Goal: Task Accomplishment & Management: Use online tool/utility

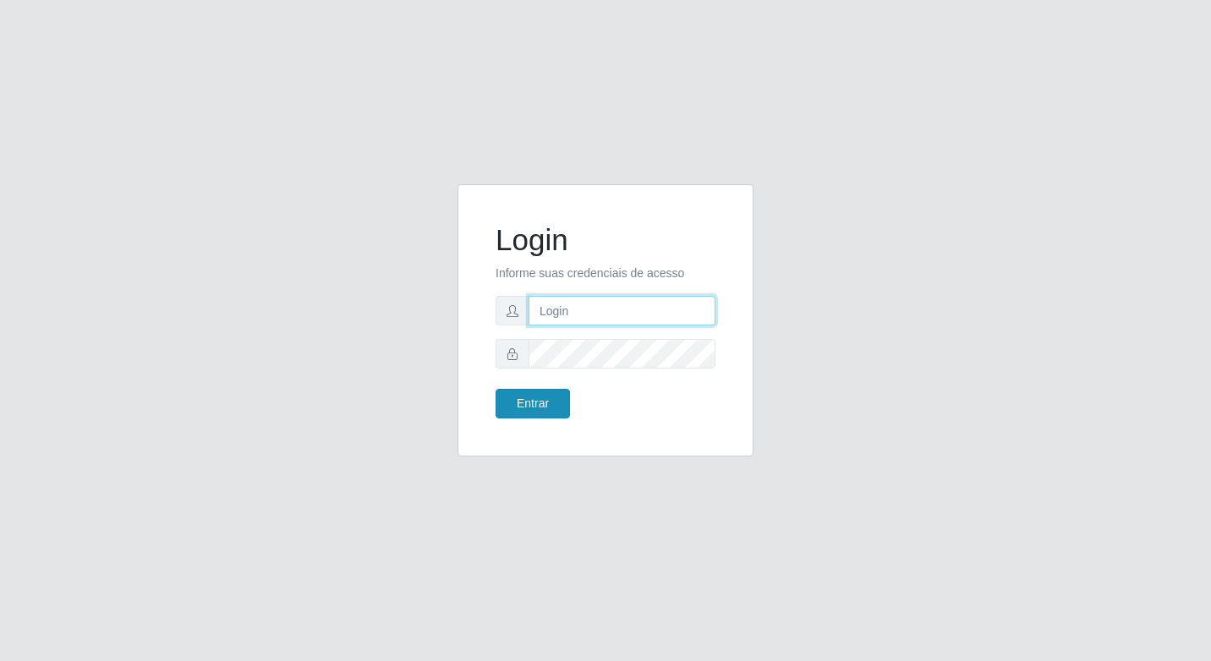
type input "elyda@quaresma"
click at [542, 398] on button "Entrar" at bounding box center [533, 404] width 74 height 30
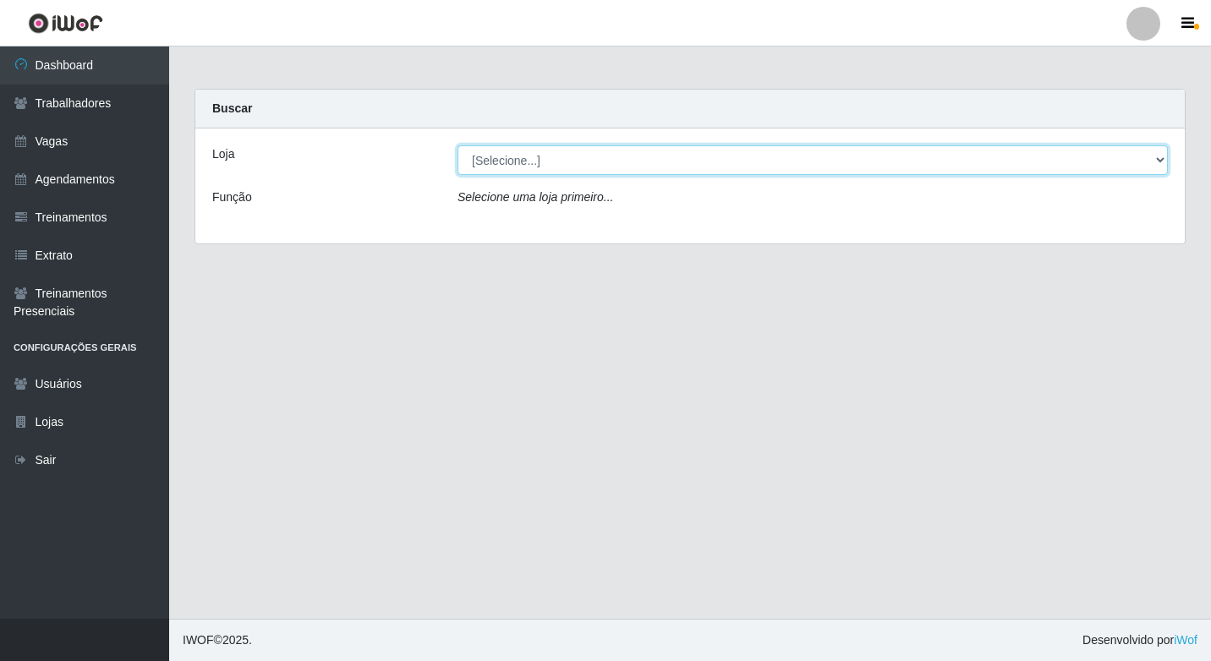
click at [534, 162] on select "[Selecione...] Super Quaresma Hortifruti" at bounding box center [813, 160] width 710 height 30
select select "511"
click at [458, 145] on select "[Selecione...] Super Quaresma Hortifruti" at bounding box center [813, 160] width 710 height 30
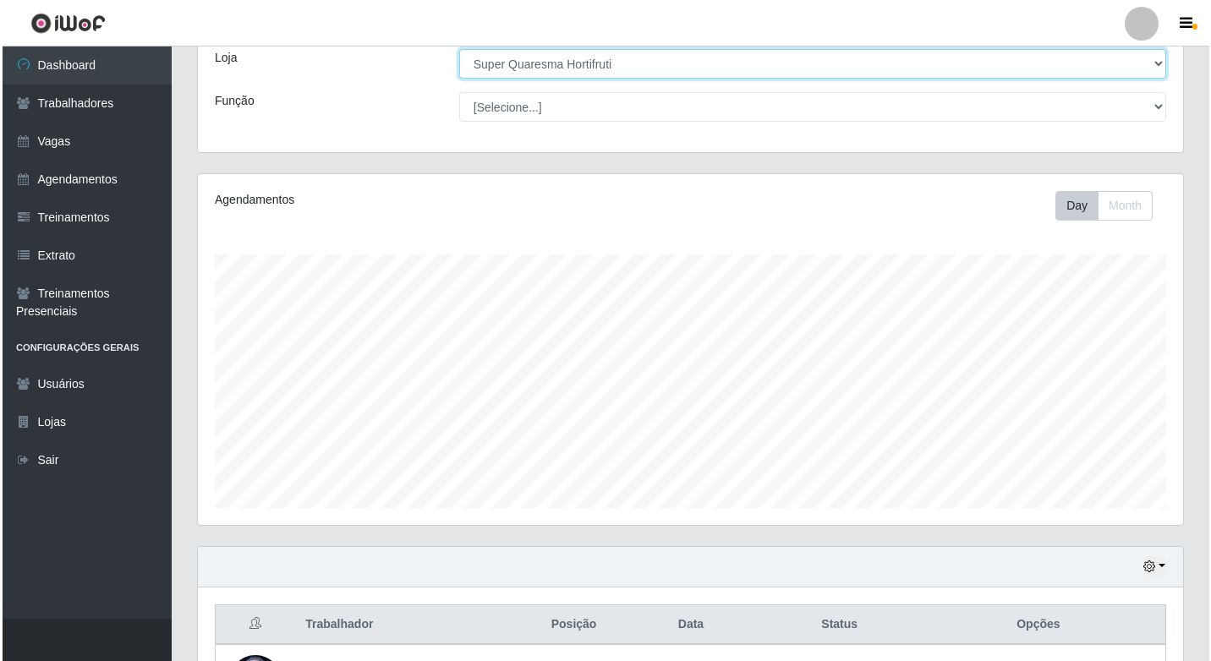
scroll to position [236, 0]
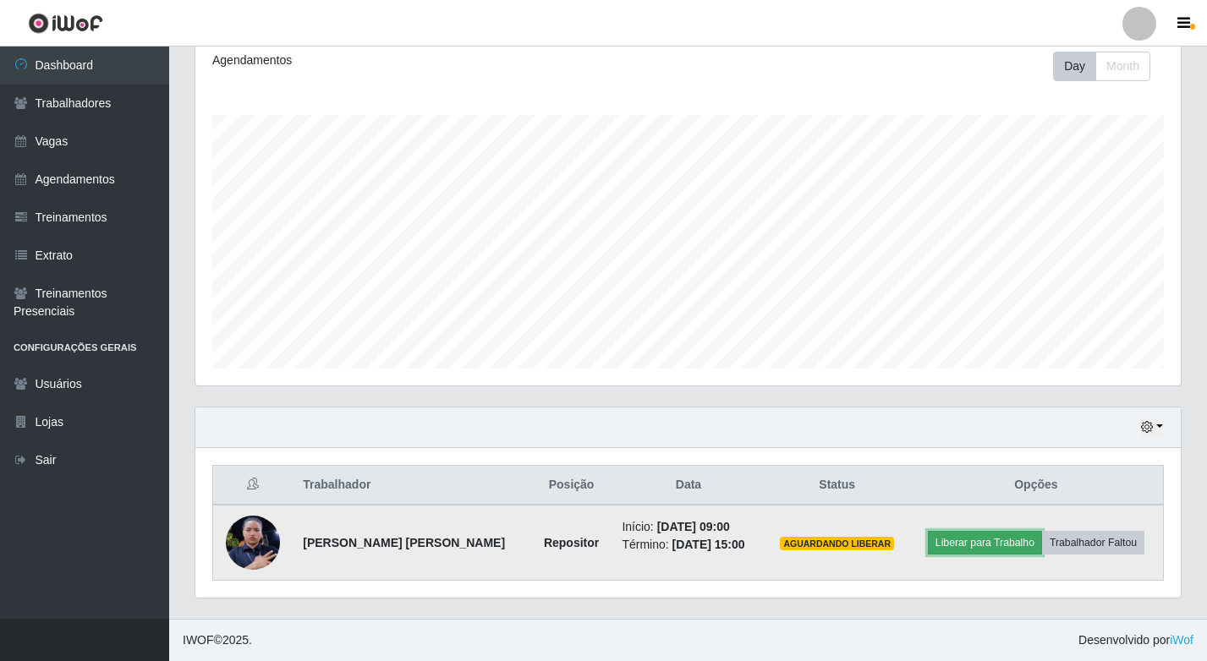
click at [984, 546] on button "Liberar para Trabalho" at bounding box center [985, 543] width 114 height 24
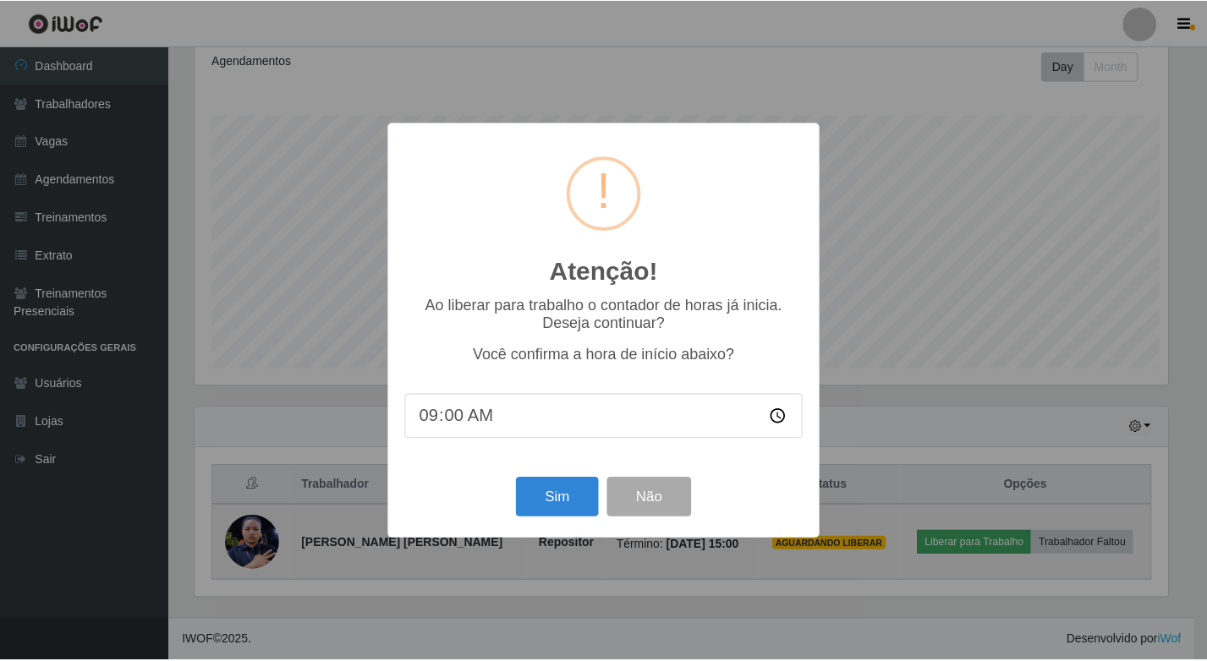
scroll to position [351, 977]
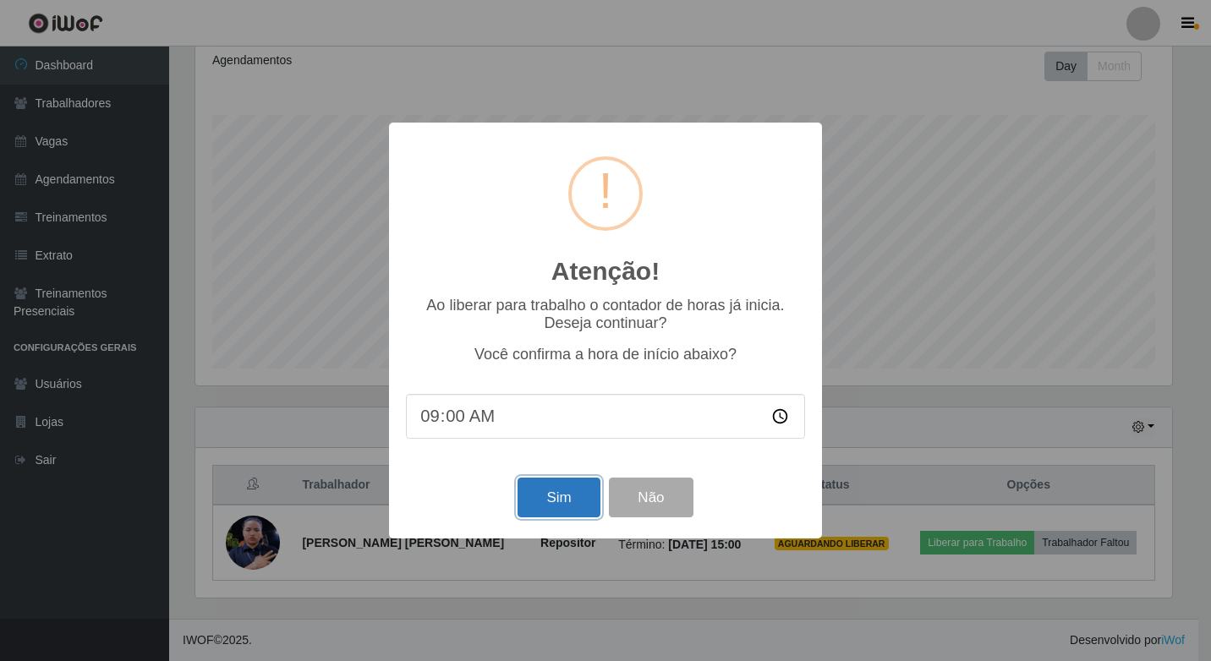
click at [555, 494] on button "Sim" at bounding box center [559, 498] width 82 height 40
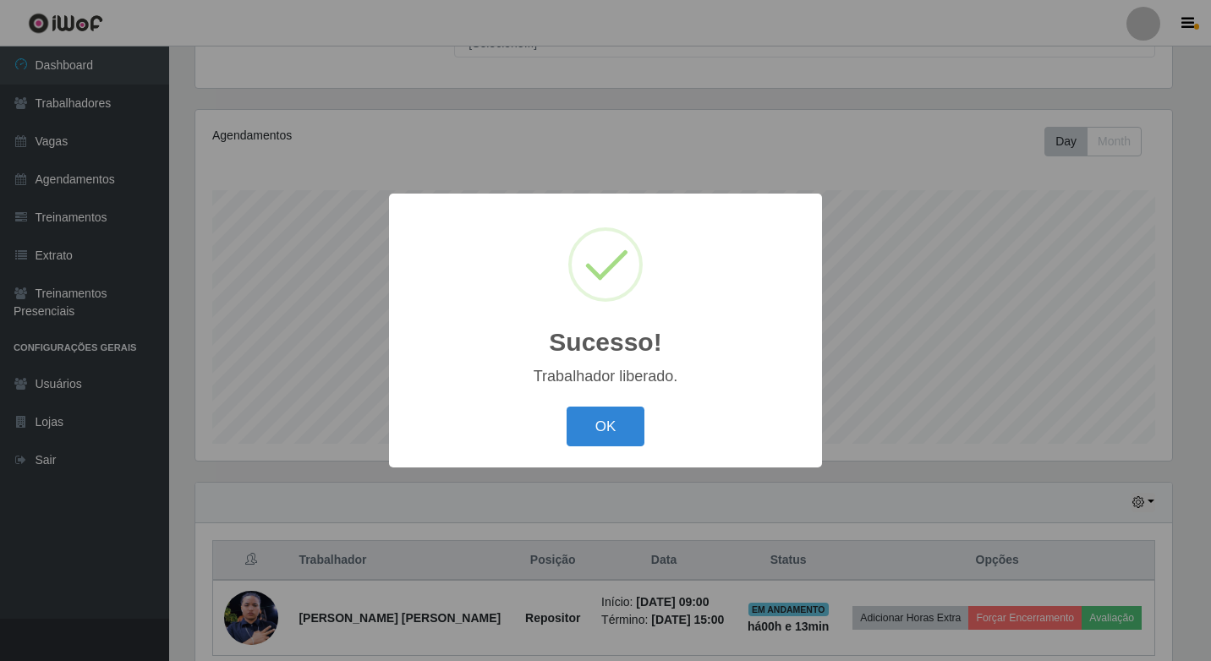
click at [568, 463] on div "Sucesso! × Trabalhador liberado. OK Cancel" at bounding box center [605, 331] width 433 height 274
click at [607, 413] on button "OK" at bounding box center [606, 427] width 79 height 40
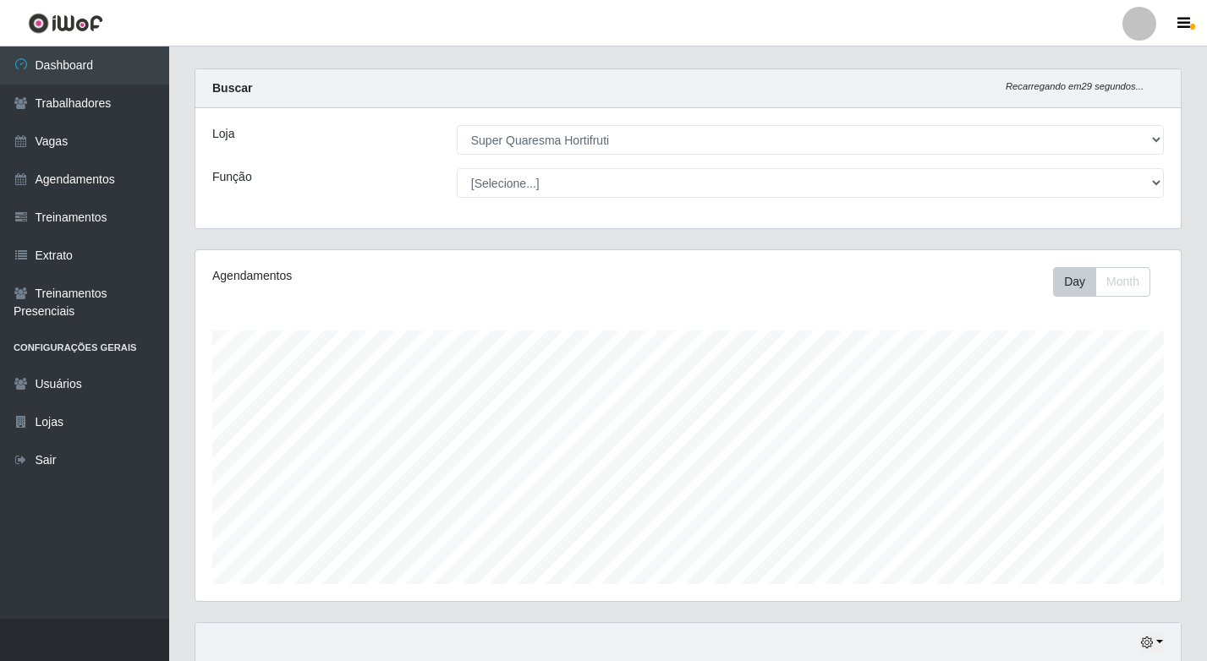
scroll to position [0, 0]
